Goal: Find specific page/section: Find specific page/section

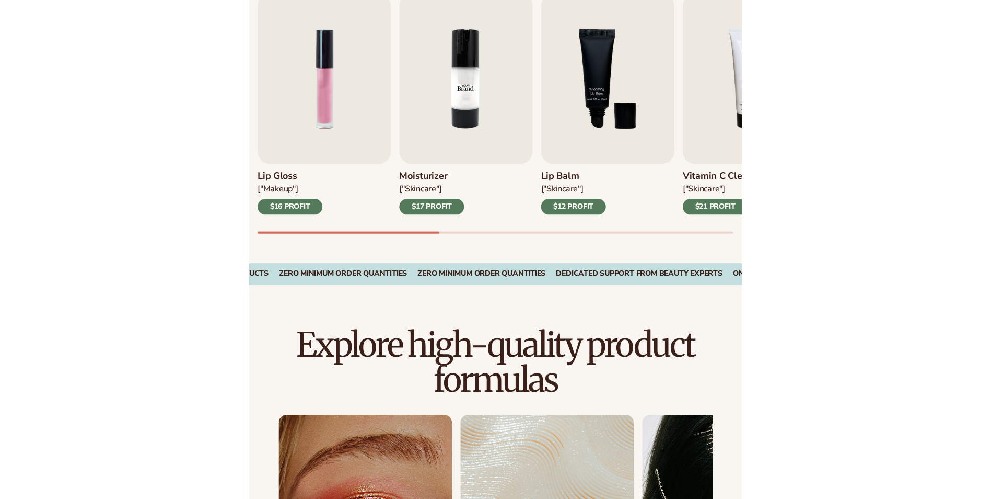
scroll to position [366, 0]
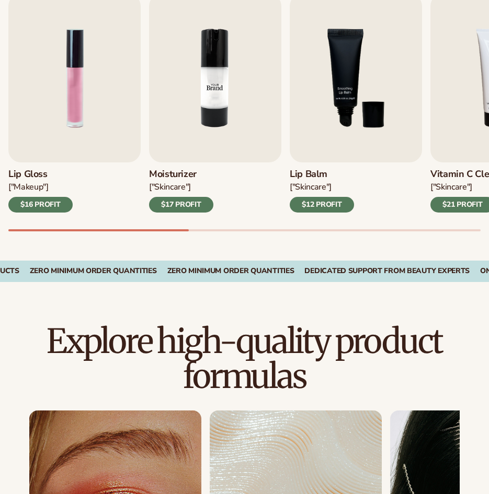
click at [188, 113] on img "2 / 9" at bounding box center [215, 78] width 132 height 169
click at [177, 177] on h3 "Moisturizer" at bounding box center [181, 174] width 64 height 11
click at [179, 169] on h3 "Moisturizer" at bounding box center [181, 174] width 64 height 11
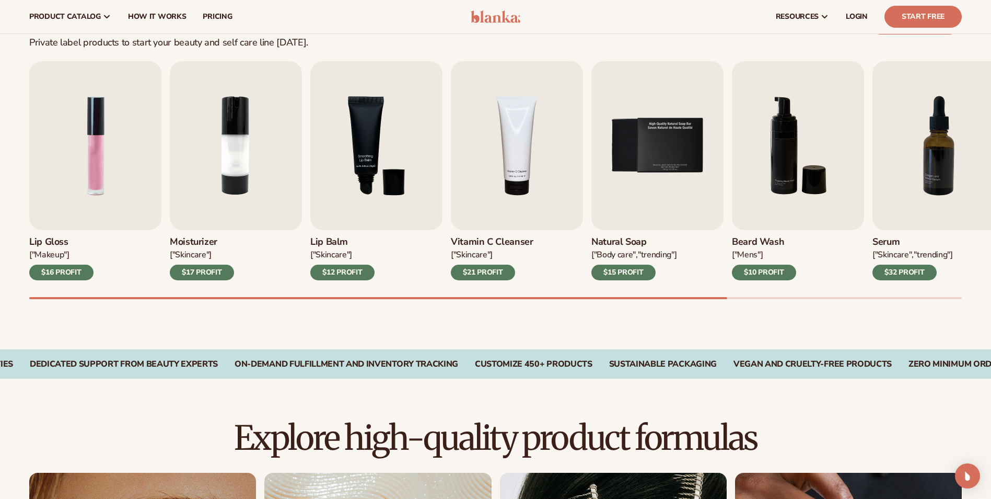
scroll to position [209, 0]
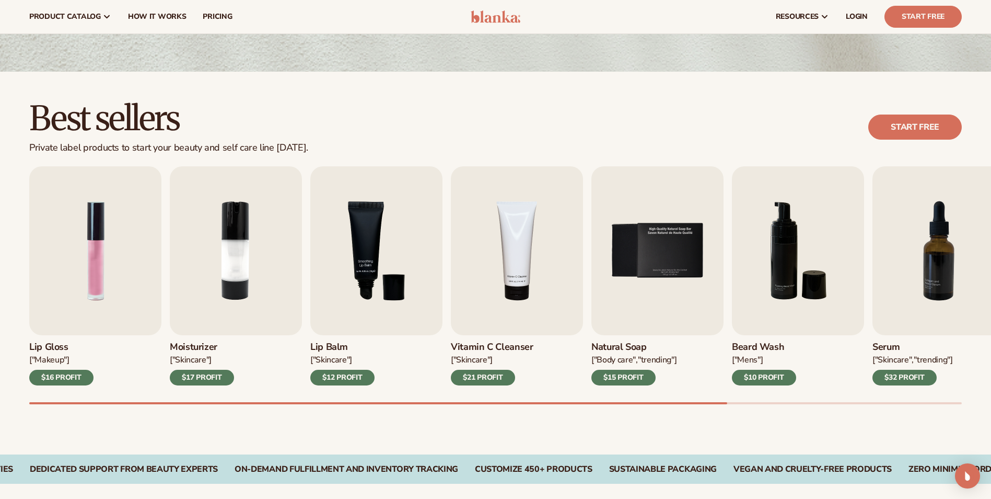
click at [332, 354] on div "["SKINCARE"]" at bounding box center [342, 359] width 64 height 11
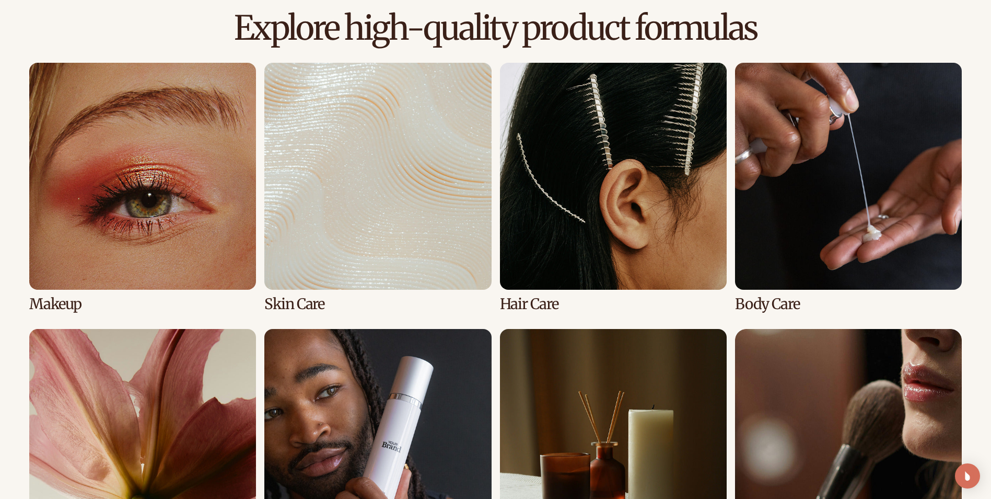
scroll to position [732, 0]
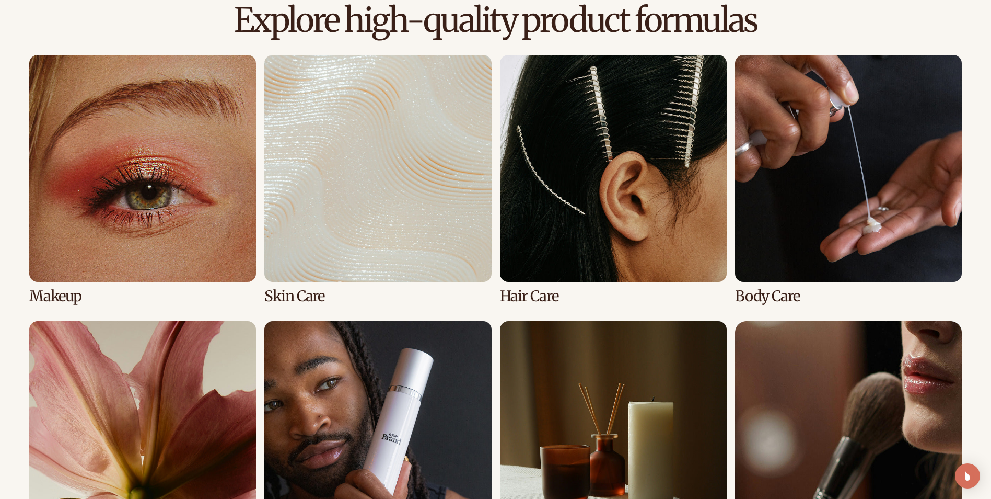
click at [329, 252] on link "2 / 8" at bounding box center [377, 179] width 227 height 249
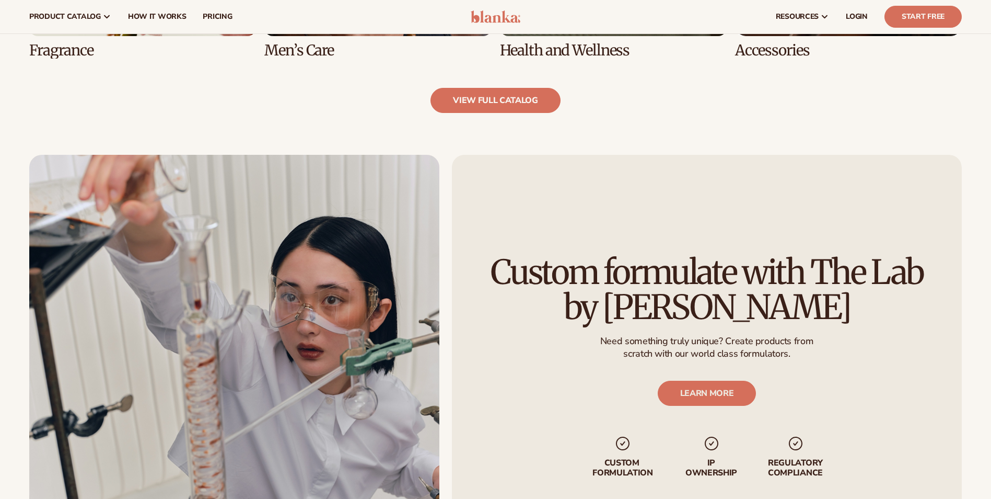
scroll to position [1254, 0]
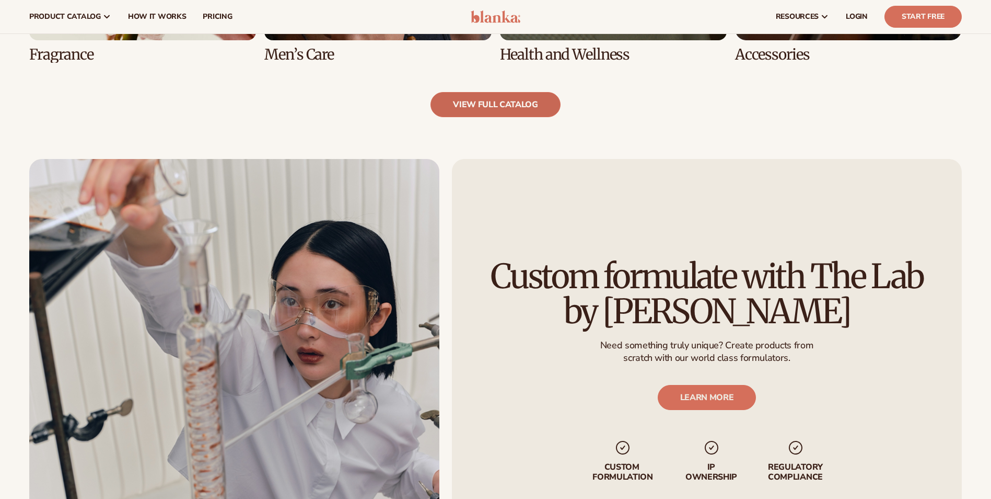
click at [456, 106] on link "view full catalog" at bounding box center [496, 104] width 130 height 25
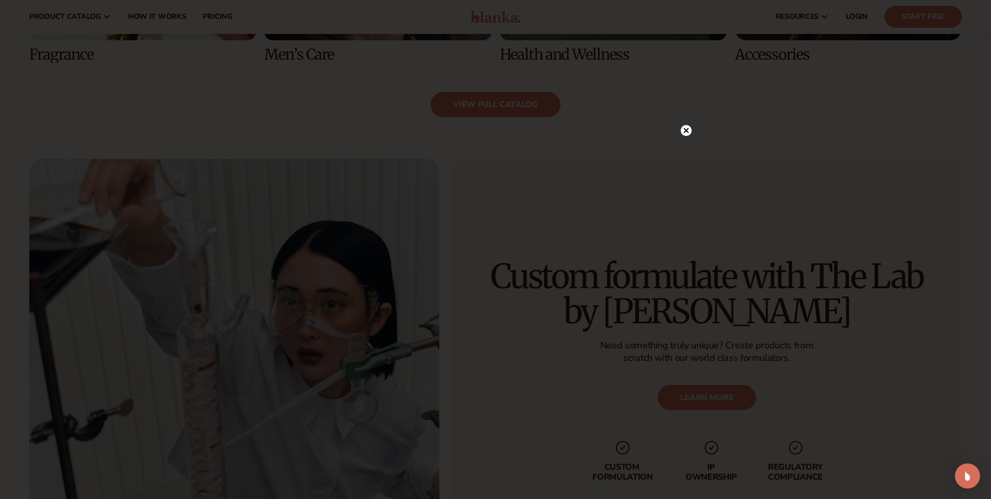
click at [688, 134] on circle at bounding box center [686, 130] width 11 height 11
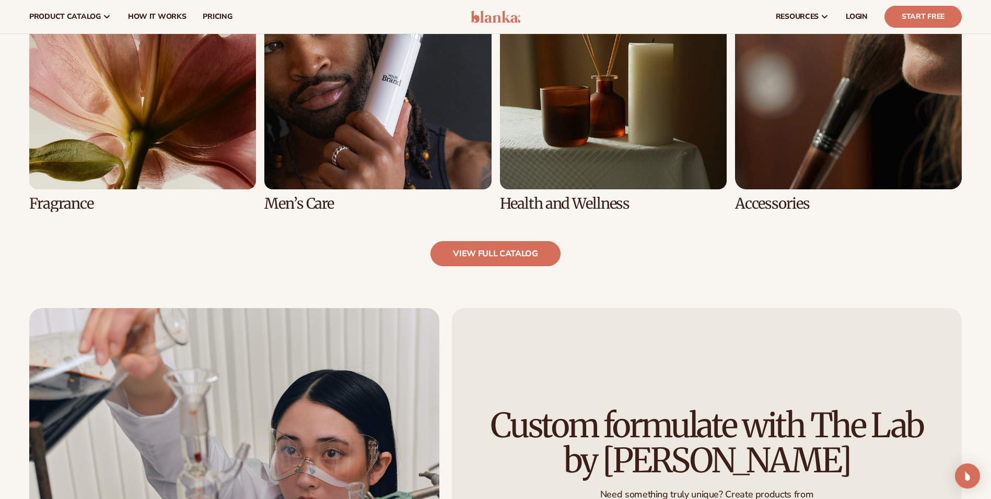
scroll to position [1098, 0]
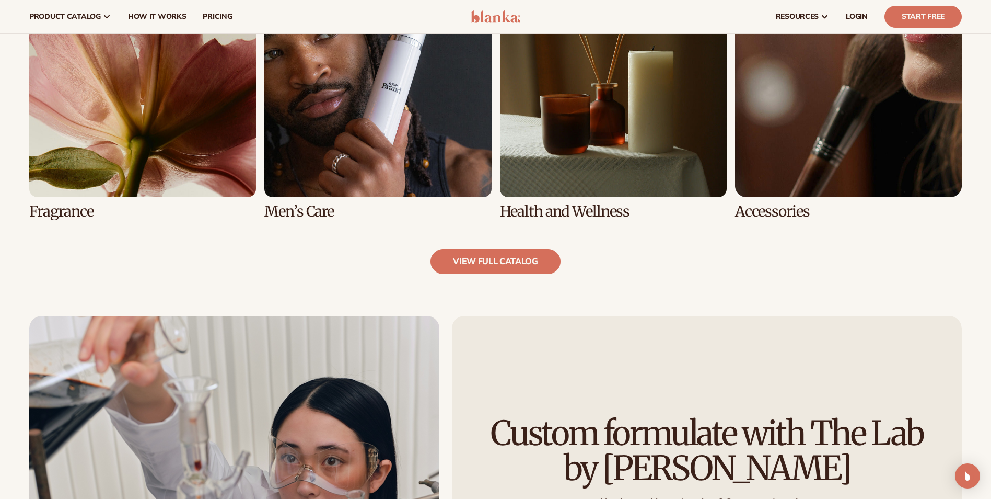
click at [315, 190] on link "6 / 8" at bounding box center [377, 94] width 227 height 249
click at [319, 175] on link "6 / 8" at bounding box center [377, 94] width 227 height 249
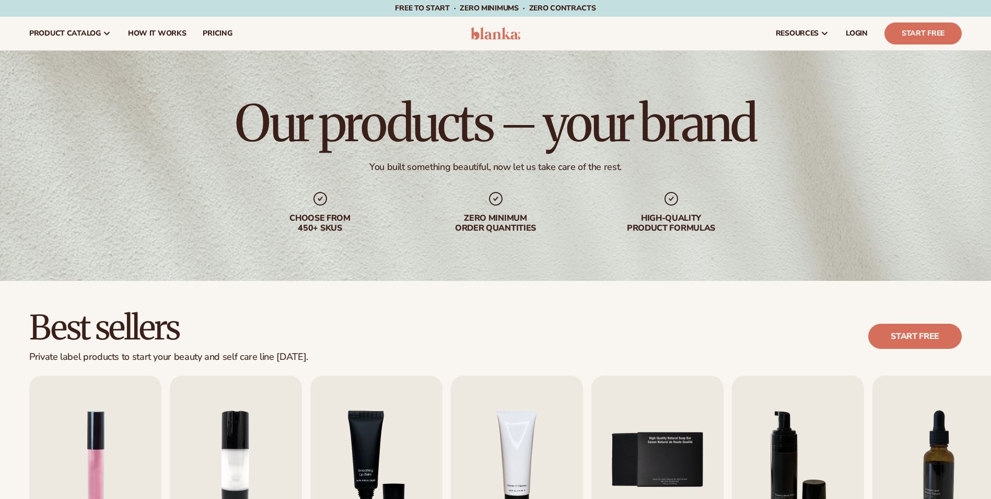
drag, startPoint x: 0, startPoint y: 0, endPoint x: 262, endPoint y: 321, distance: 414.2
click at [262, 321] on h2 "Best sellers" at bounding box center [168, 327] width 279 height 35
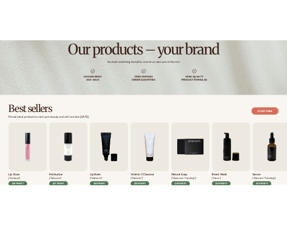
scroll to position [314, 0]
